Goal: Information Seeking & Learning: Compare options

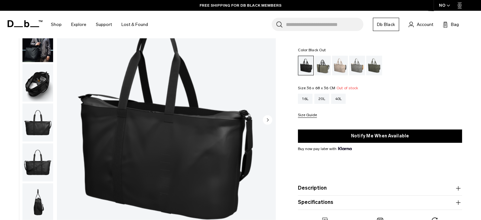
scroll to position [59, 0]
click at [35, 79] on img "button" at bounding box center [37, 82] width 31 height 38
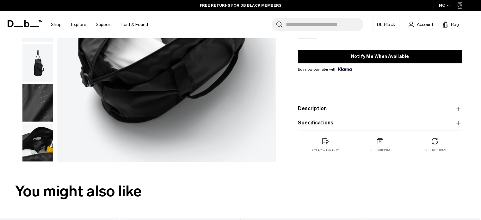
scroll to position [153, 0]
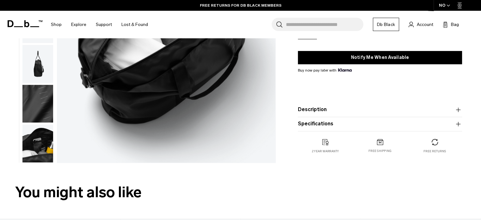
click at [35, 148] on img "button" at bounding box center [37, 143] width 31 height 38
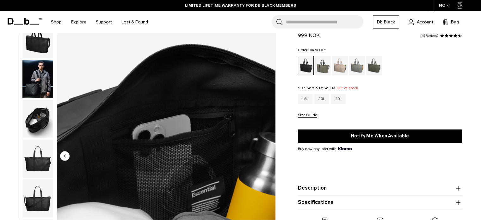
scroll to position [21, 0]
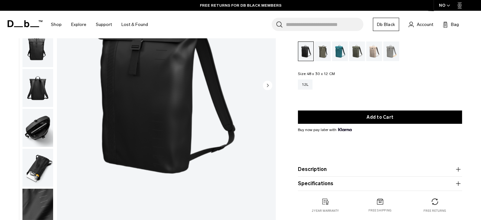
scroll to position [93, 0]
click at [38, 141] on img "button" at bounding box center [37, 128] width 31 height 38
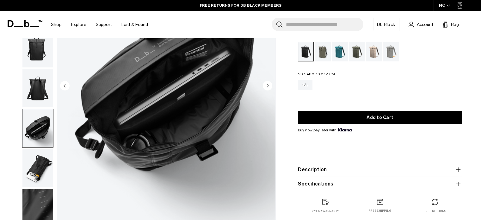
scroll to position [44, 0]
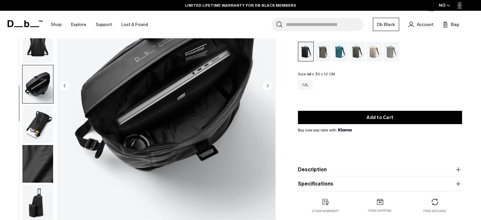
click at [39, 122] on img "button" at bounding box center [37, 124] width 31 height 38
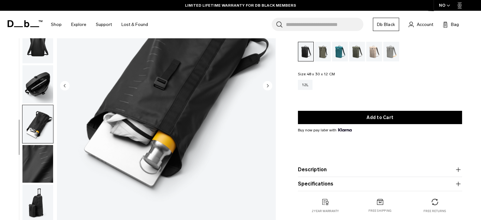
scroll to position [0, 0]
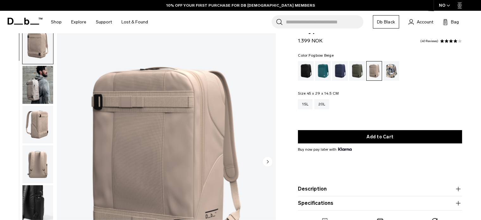
scroll to position [15, 0]
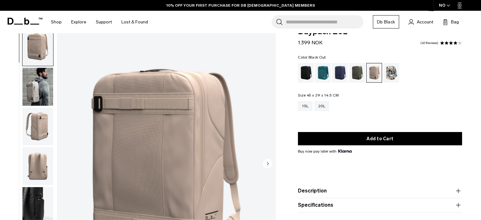
click at [300, 74] on div "Black Out" at bounding box center [306, 73] width 16 height 20
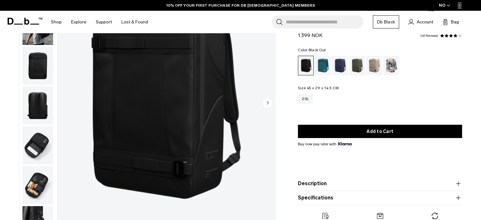
click at [36, 193] on img "button" at bounding box center [37, 185] width 31 height 38
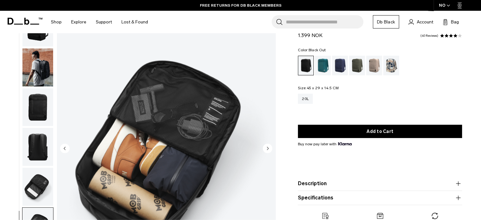
scroll to position [42, 0]
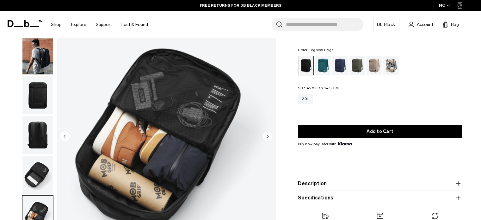
click at [372, 67] on div "Fogbow Beige" at bounding box center [374, 66] width 16 height 20
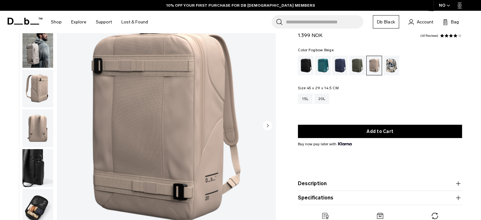
click at [38, 59] on img "button" at bounding box center [37, 49] width 31 height 38
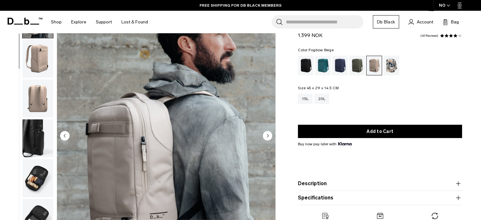
scroll to position [43, 0]
